Goal: Transaction & Acquisition: Purchase product/service

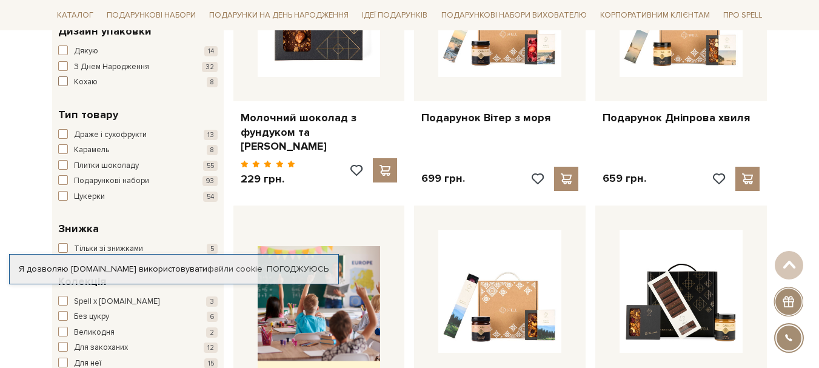
click at [82, 83] on span "Кохаю" at bounding box center [86, 82] width 24 height 12
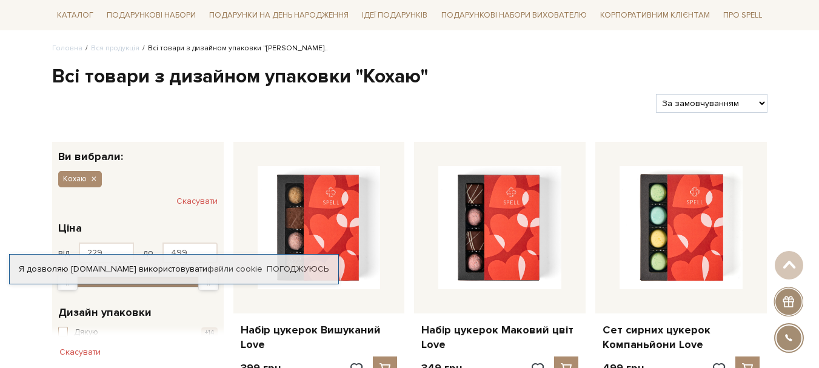
scroll to position [61, 0]
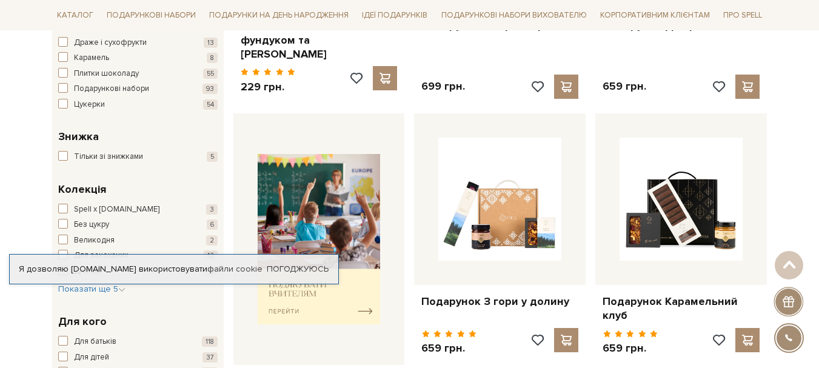
scroll to position [424, 0]
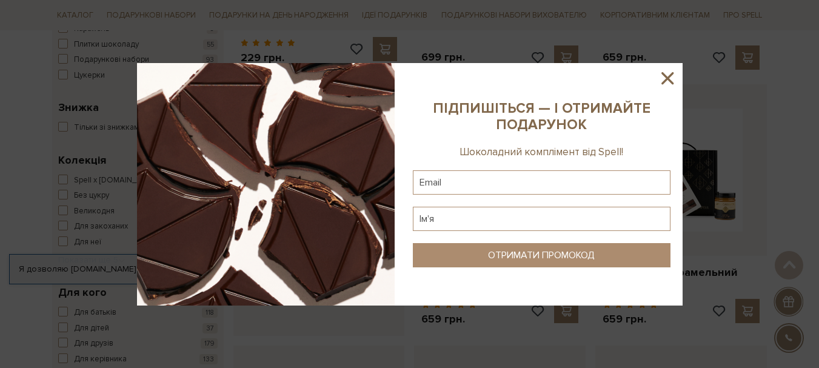
click at [669, 78] on icon at bounding box center [667, 78] width 21 height 21
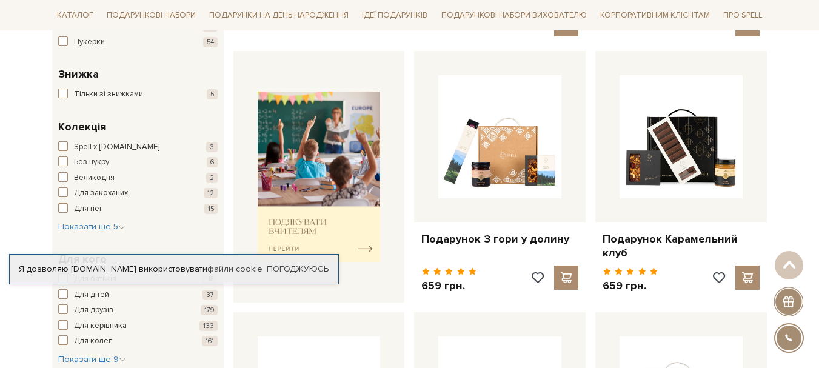
scroll to position [545, 0]
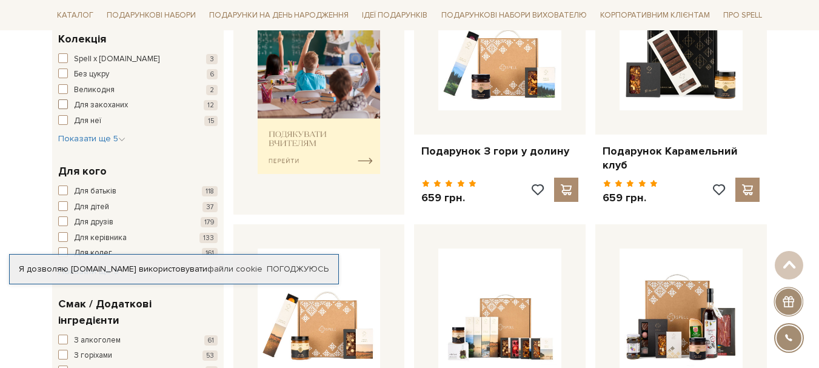
click at [87, 105] on span "Для закоханих" at bounding box center [101, 105] width 54 height 12
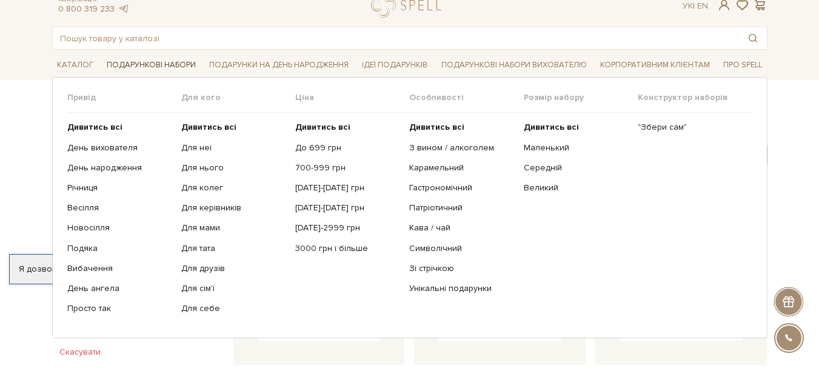
scroll to position [61, 0]
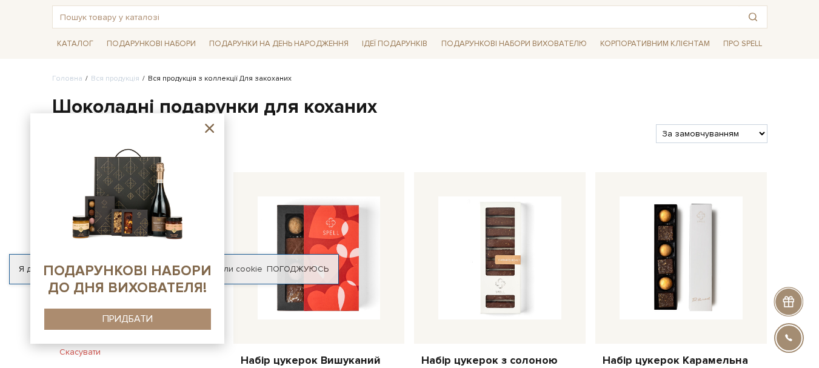
click at [209, 128] on icon at bounding box center [209, 128] width 9 height 9
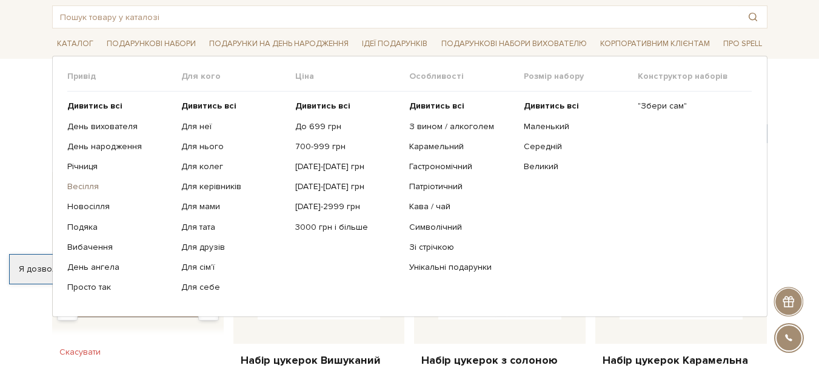
click at [82, 185] on link "Весілля" at bounding box center [119, 186] width 105 height 11
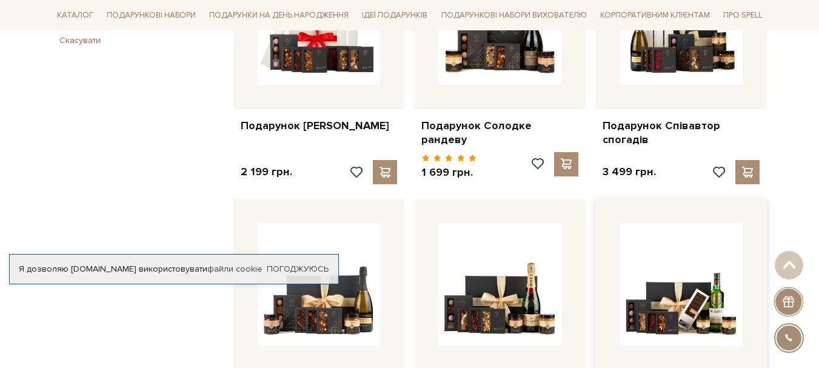
scroll to position [727, 0]
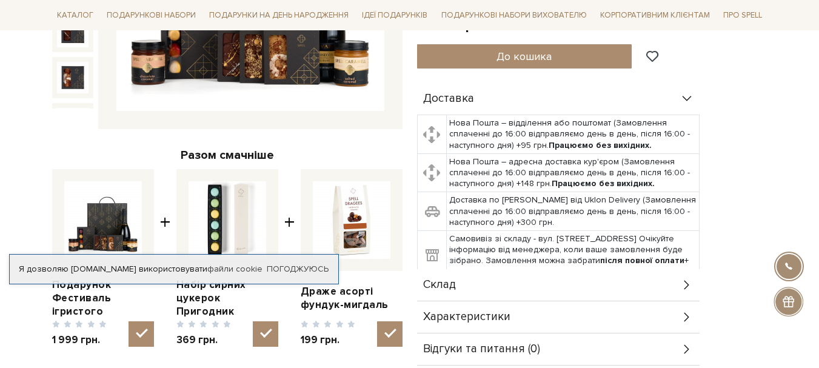
scroll to position [364, 0]
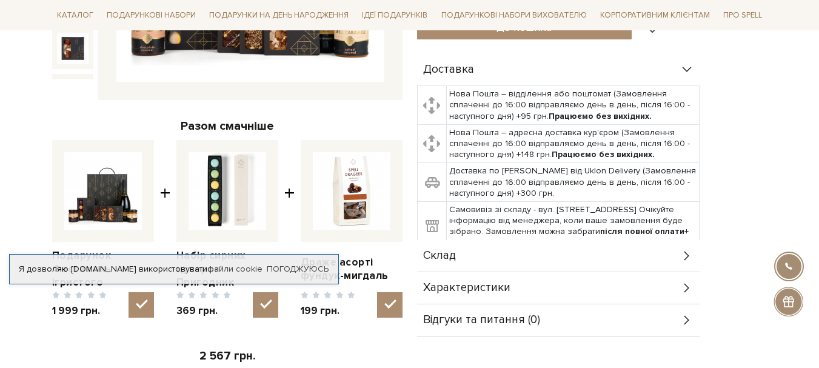
click at [685, 249] on icon at bounding box center [686, 255] width 13 height 13
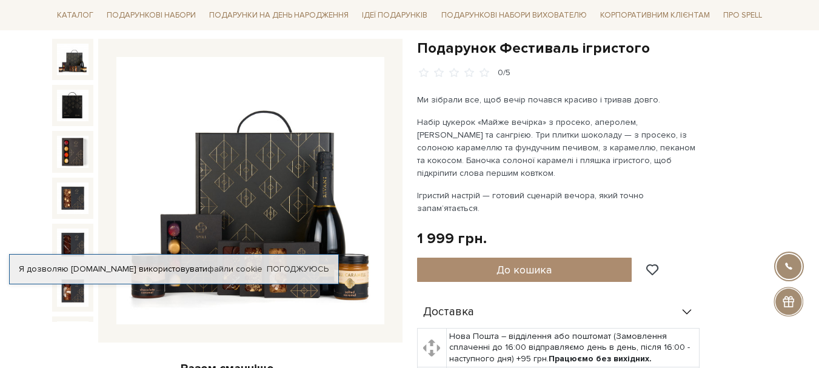
scroll to position [182, 0]
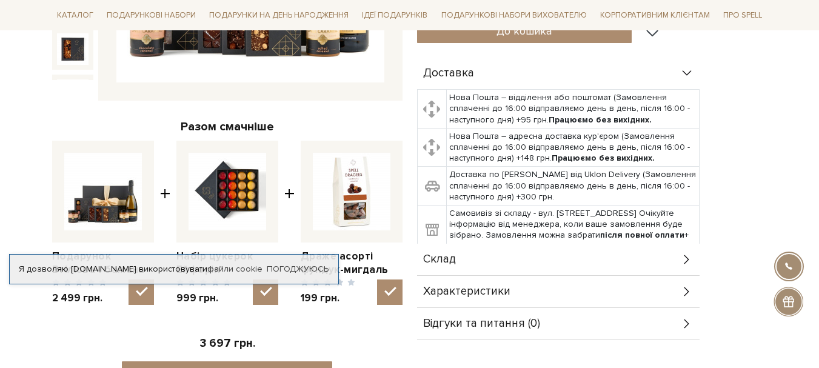
scroll to position [364, 0]
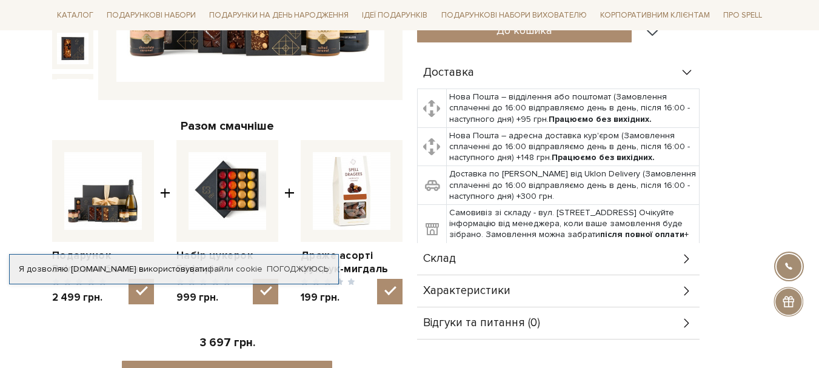
click at [684, 252] on icon at bounding box center [686, 258] width 13 height 13
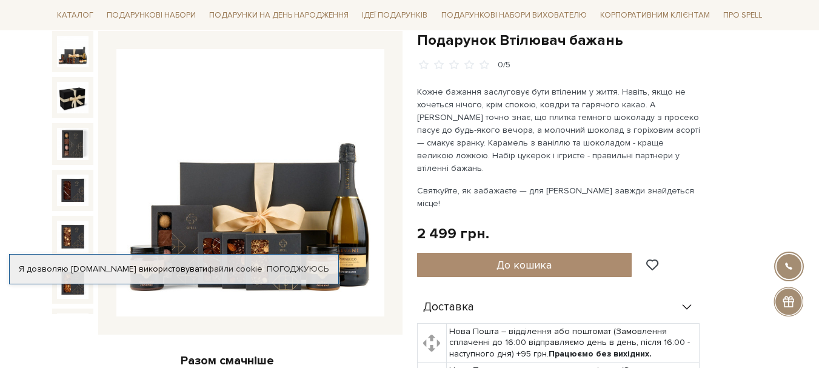
scroll to position [121, 0]
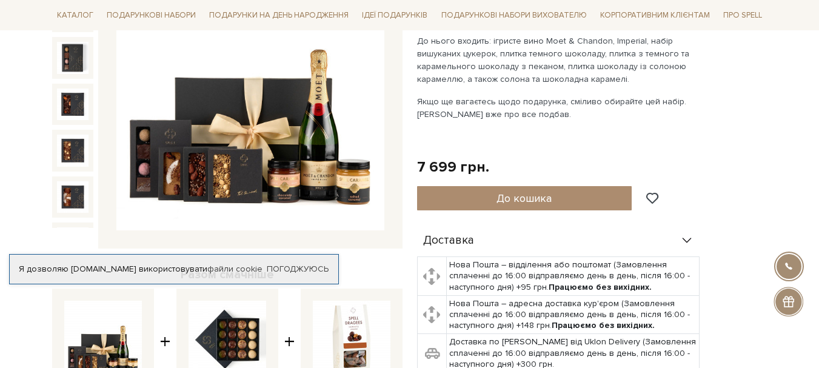
scroll to position [242, 0]
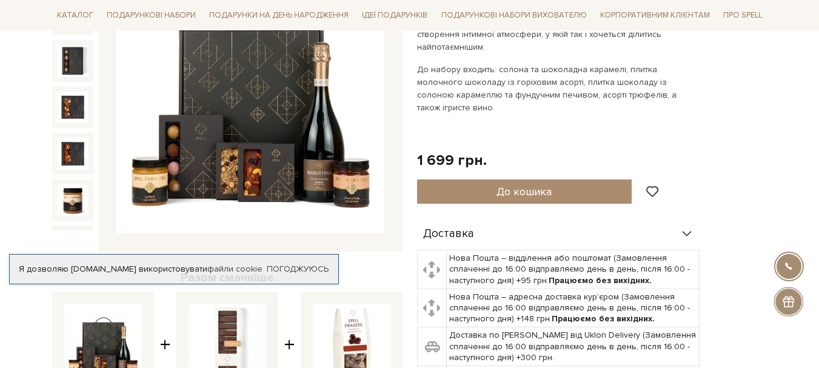
scroll to position [242, 0]
